Goal: Task Accomplishment & Management: Use online tool/utility

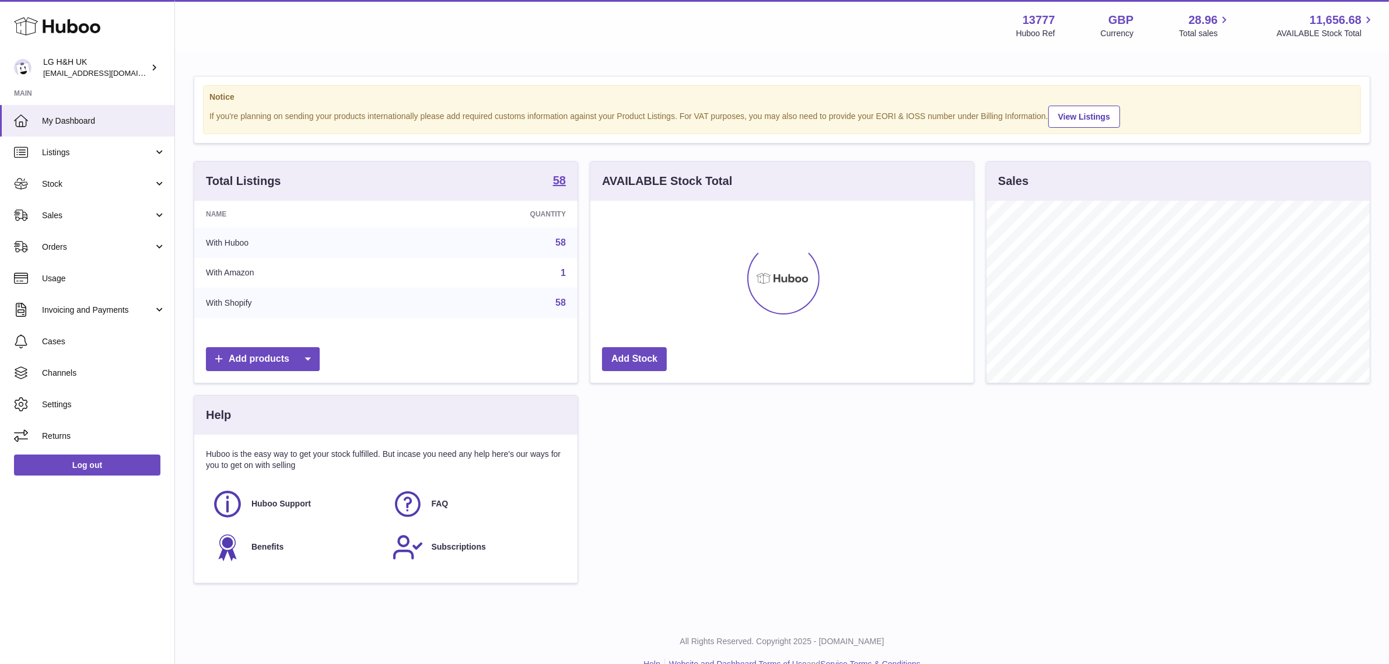
scroll to position [181, 383]
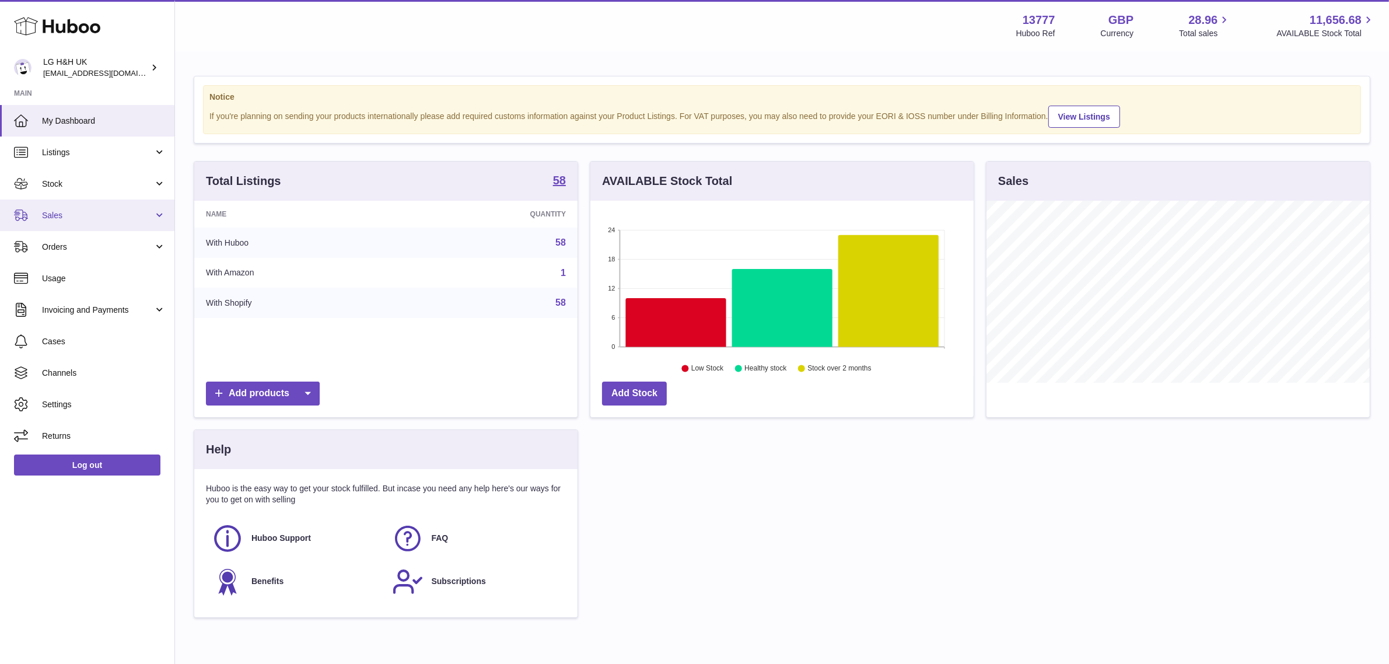
click at [85, 216] on span "Sales" at bounding box center [97, 215] width 111 height 11
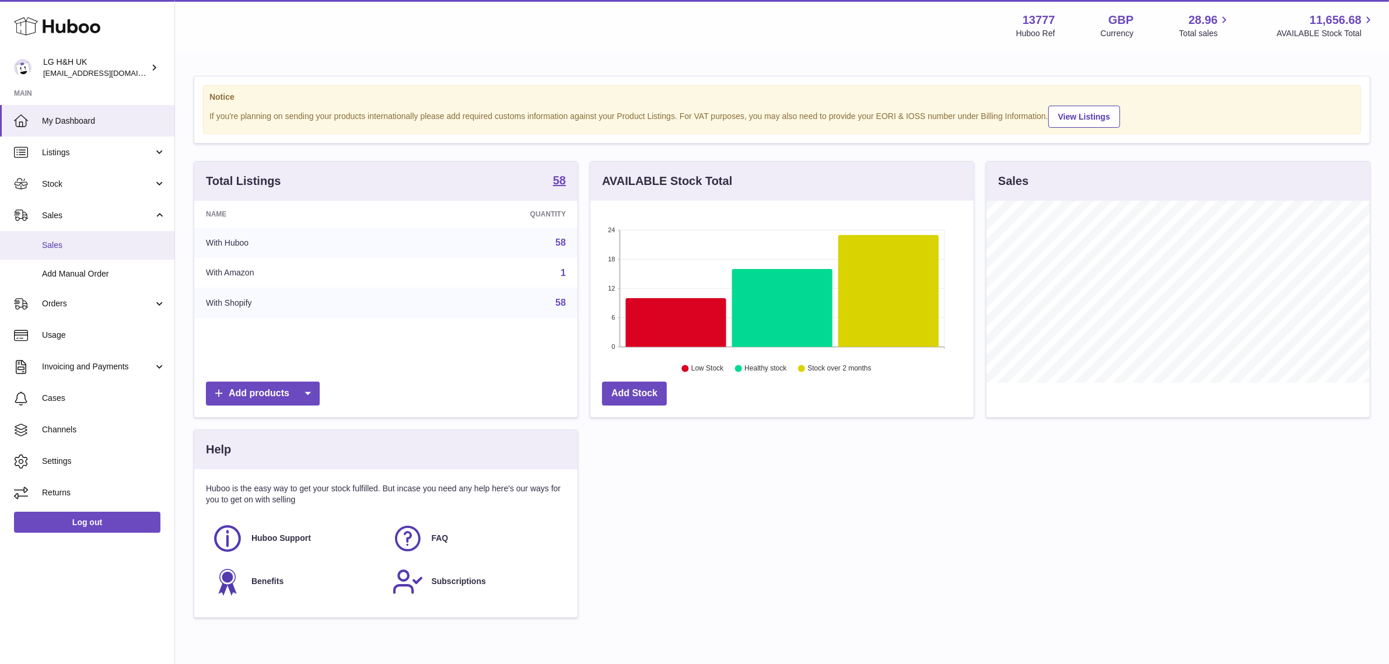
click at [76, 244] on span "Sales" at bounding box center [104, 245] width 124 height 11
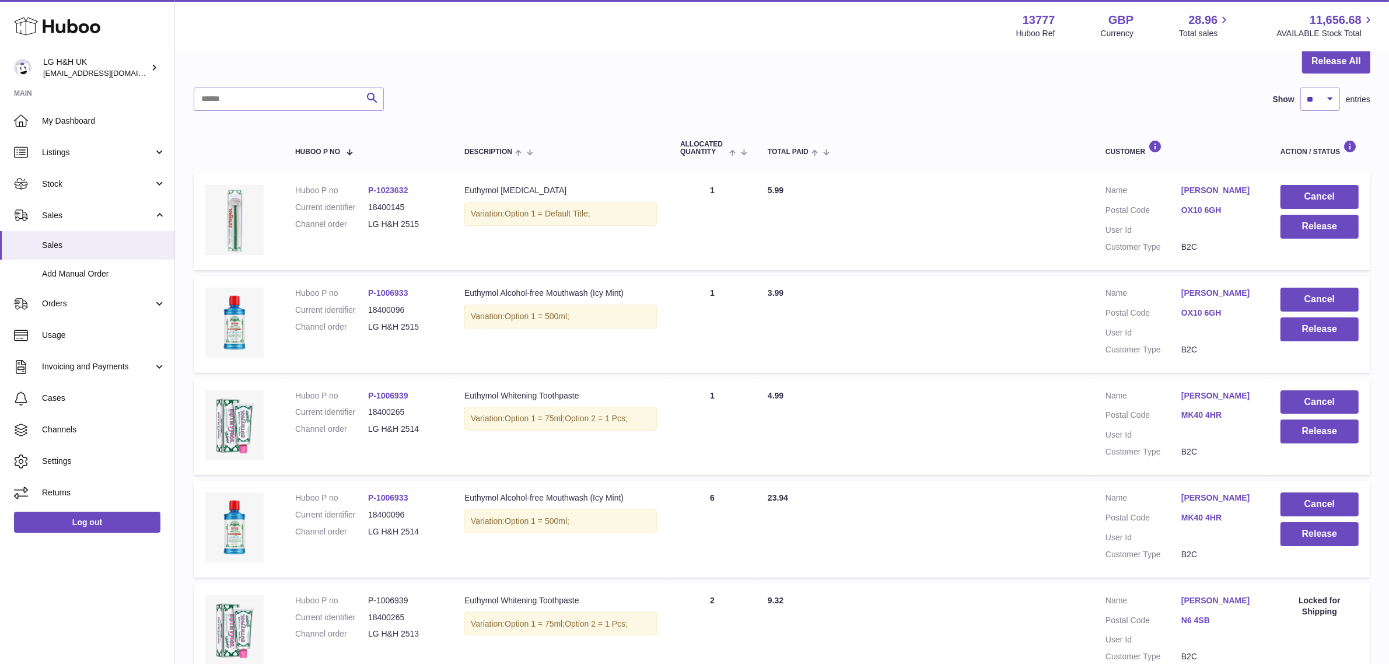
scroll to position [120, 0]
click at [1299, 532] on button "Release" at bounding box center [1319, 534] width 78 height 24
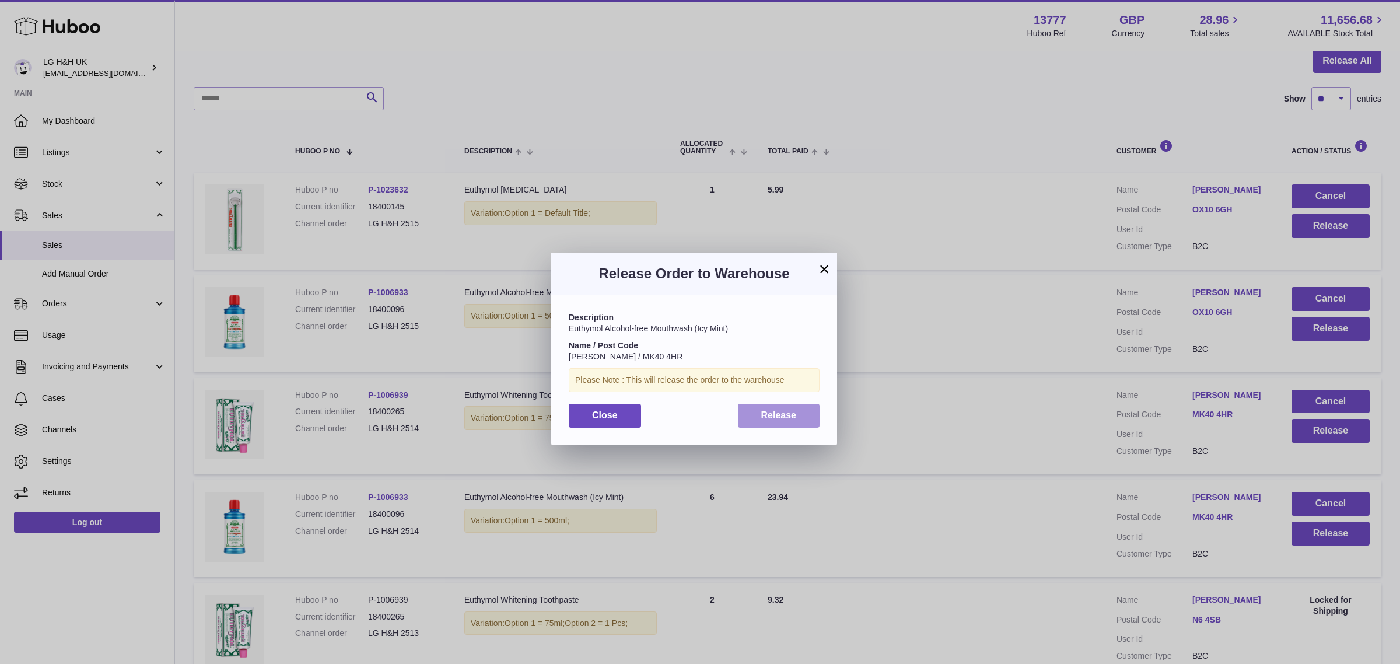
click at [781, 420] on span "Release" at bounding box center [779, 415] width 36 height 10
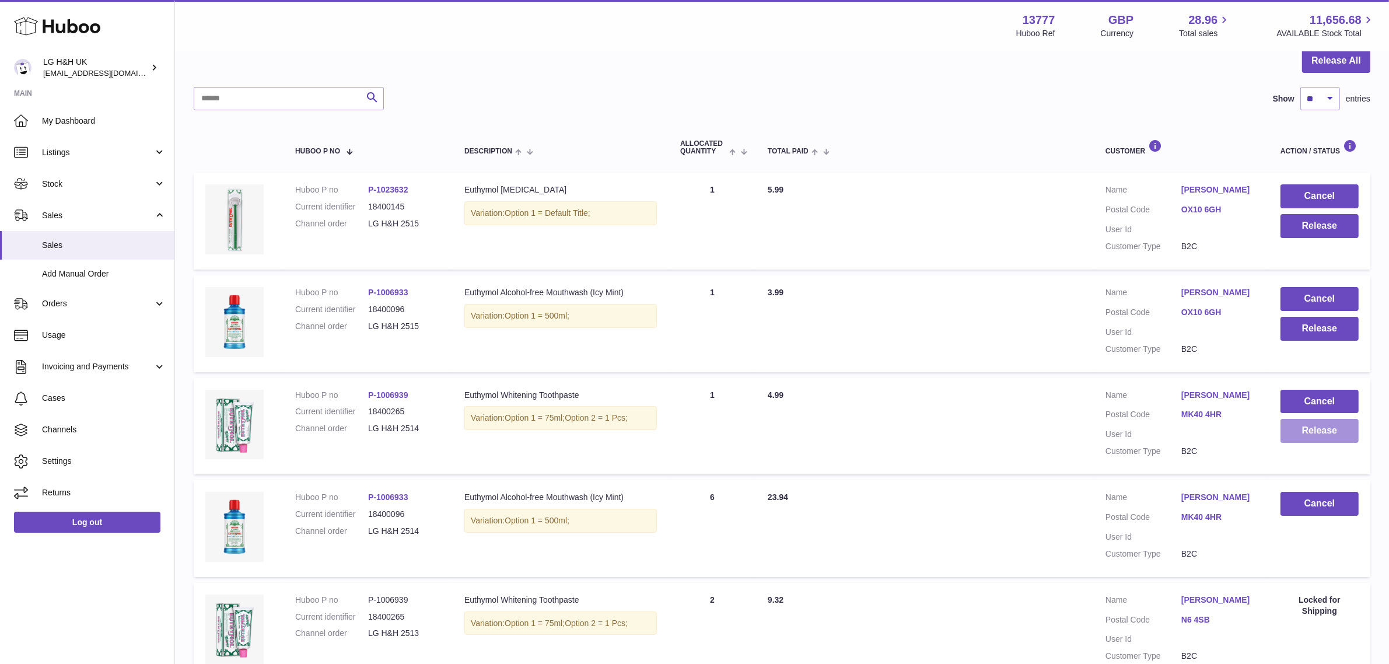
click at [1305, 427] on button "Release" at bounding box center [1319, 431] width 78 height 24
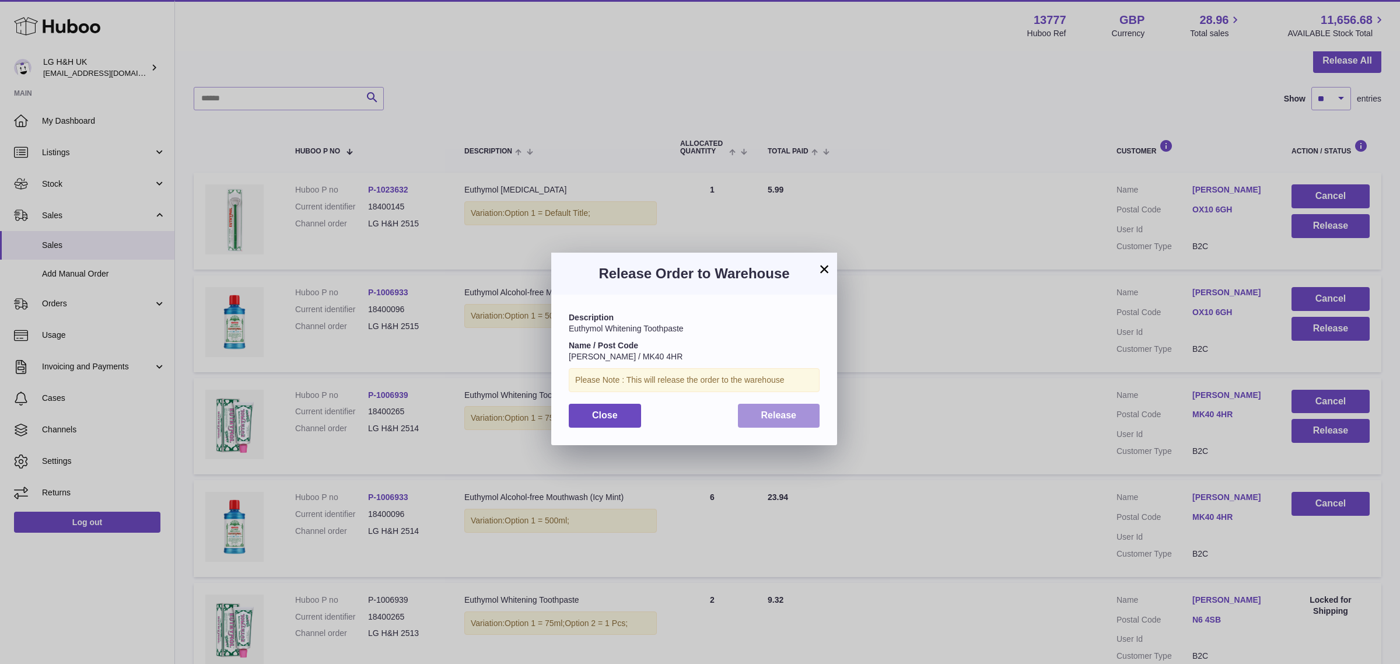
click at [791, 410] on span "Release" at bounding box center [779, 415] width 36 height 10
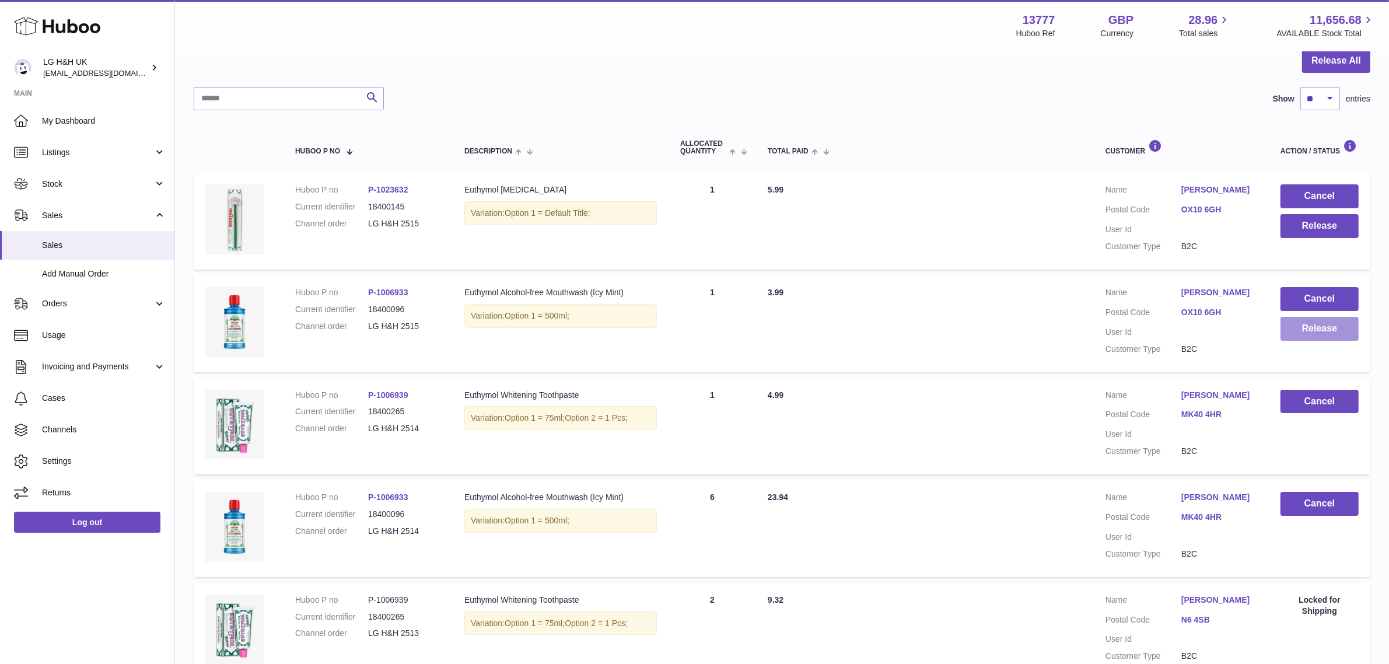
click at [1323, 334] on button "Release" at bounding box center [1319, 329] width 78 height 24
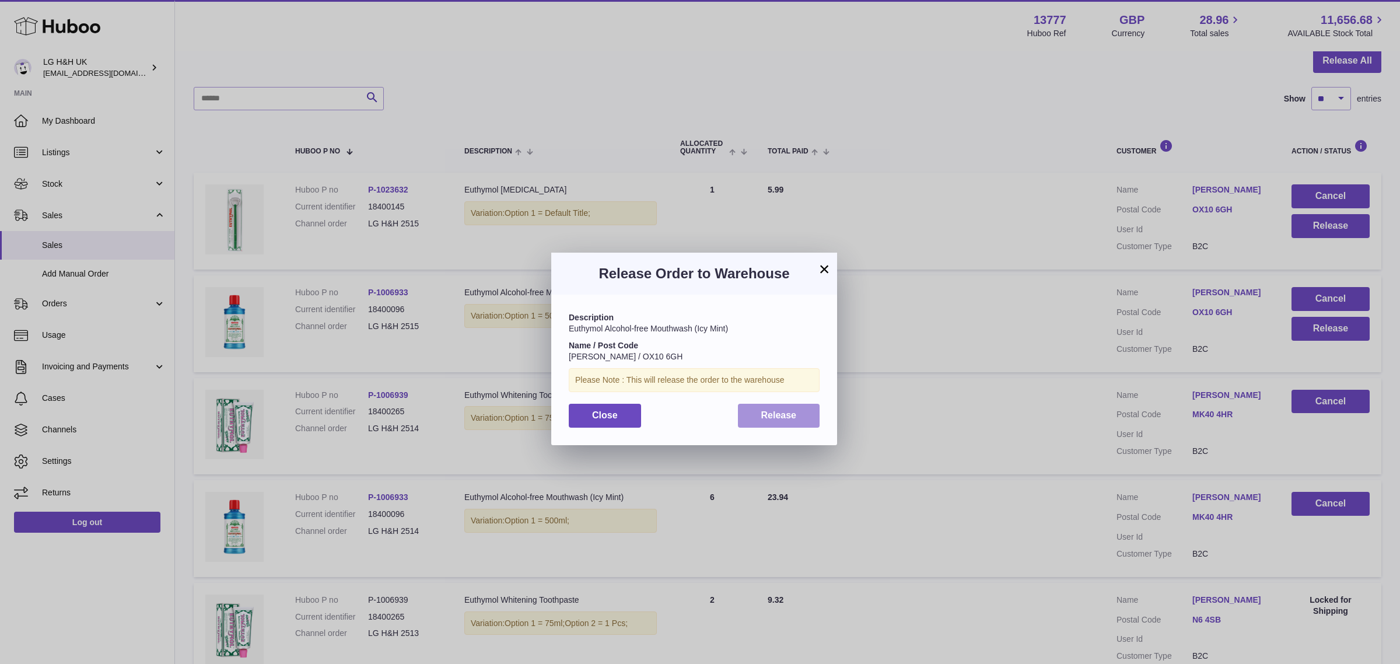
click at [761, 410] on span "Release" at bounding box center [779, 415] width 36 height 10
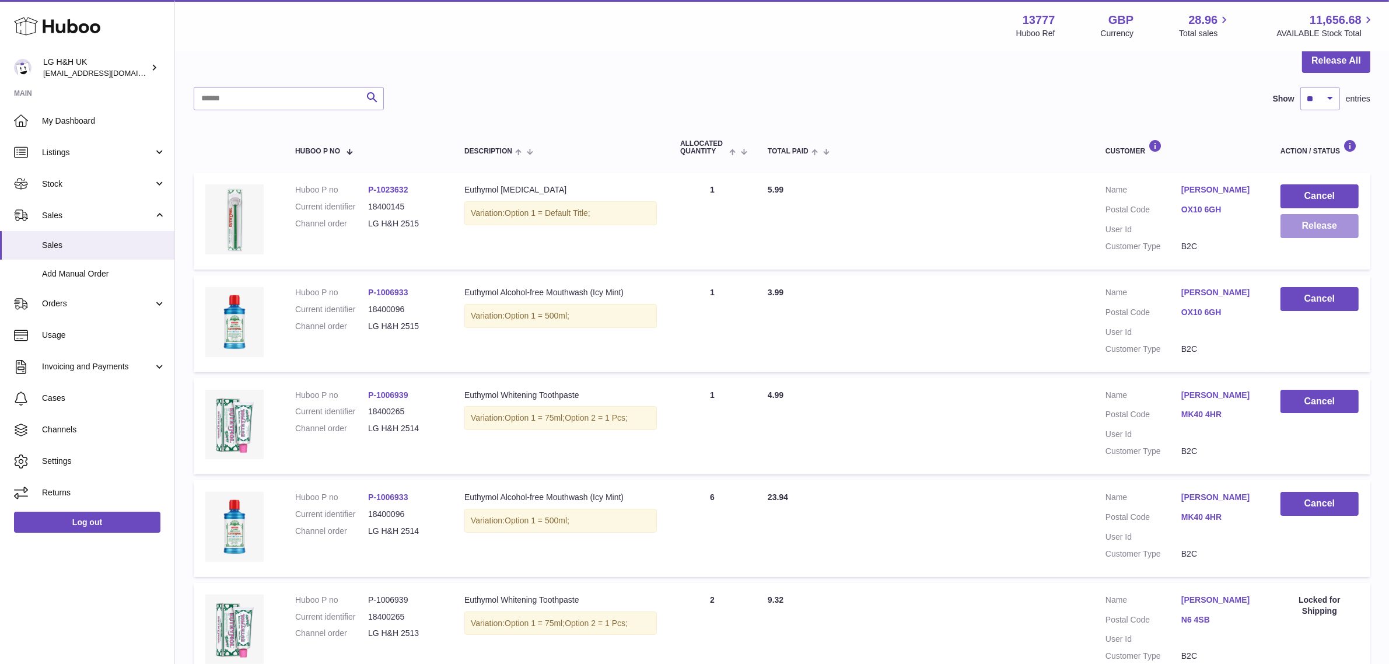
click at [1319, 229] on button "Release" at bounding box center [1319, 226] width 78 height 24
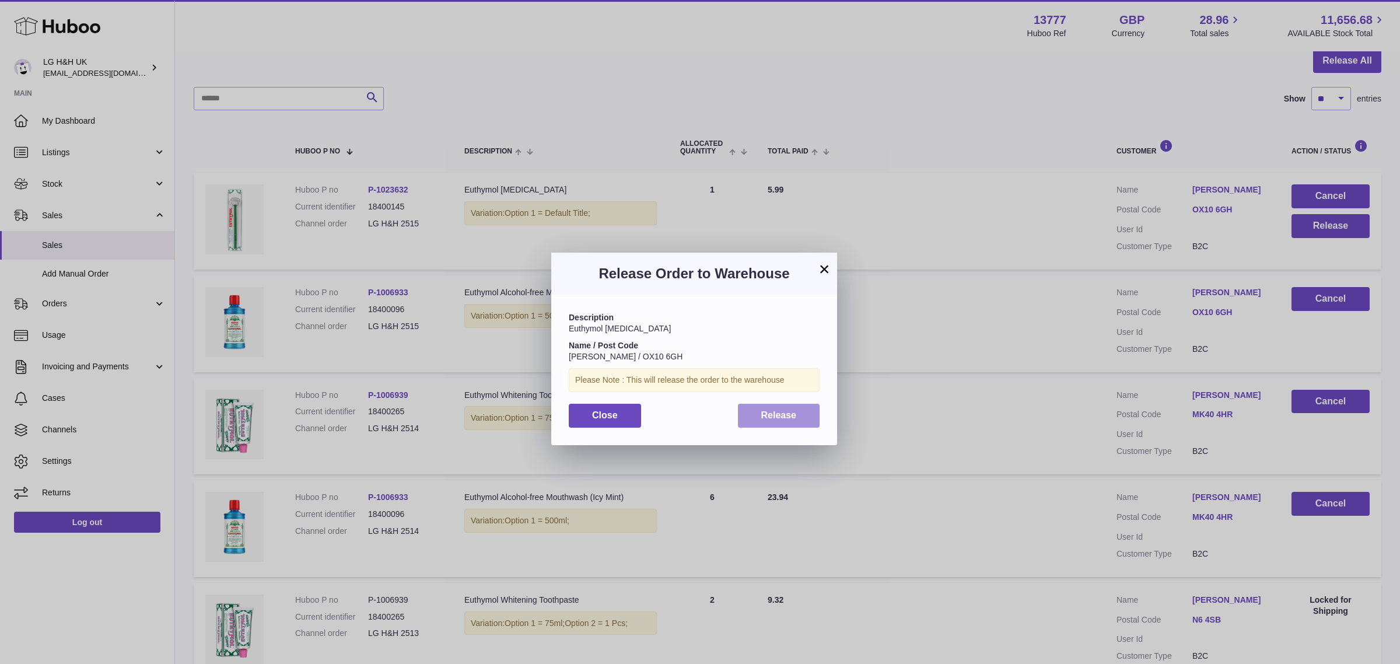
click at [793, 411] on span "Release" at bounding box center [779, 415] width 36 height 10
